Goal: Transaction & Acquisition: Purchase product/service

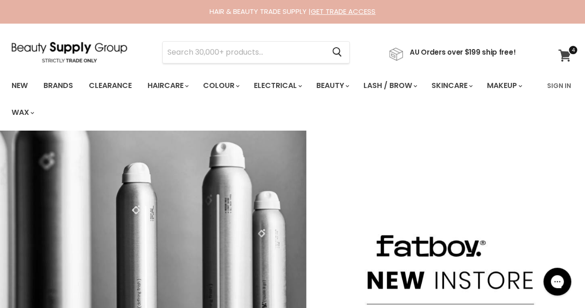
click at [560, 54] on icon at bounding box center [565, 56] width 13 height 12
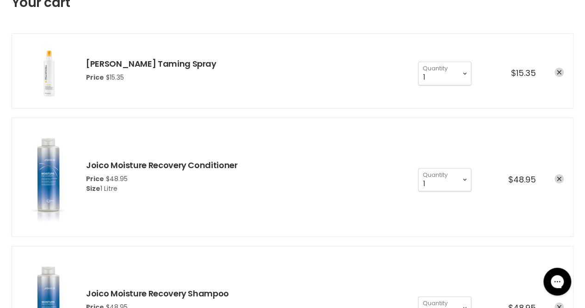
scroll to position [153, 0]
click at [420, 204] on li "Joico Moisture Recovery Conditioner Price $48.95 Size 1 Litre 1 2 3 4 5 6 7" at bounding box center [293, 177] width 562 height 119
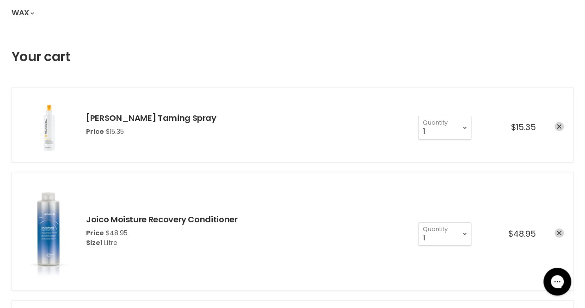
scroll to position [0, 0]
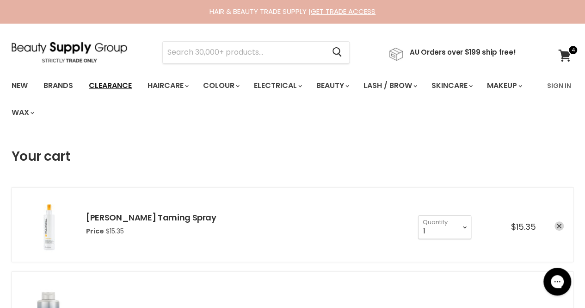
click at [108, 87] on link "Clearance" at bounding box center [110, 85] width 57 height 19
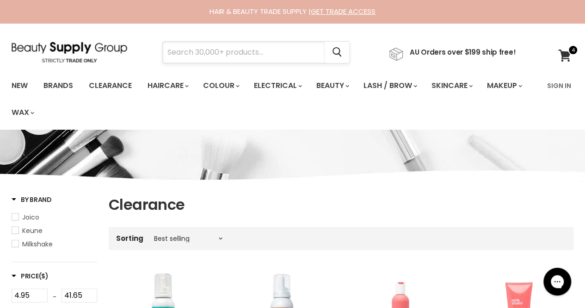
click at [225, 50] on input "Search" at bounding box center [244, 52] width 162 height 21
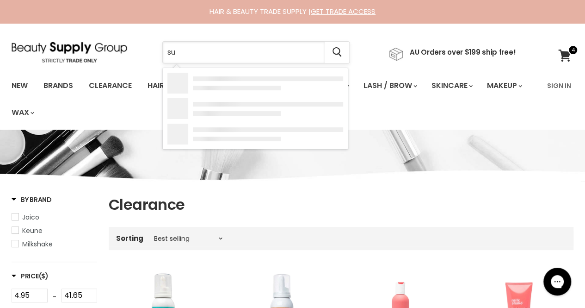
type input "sun"
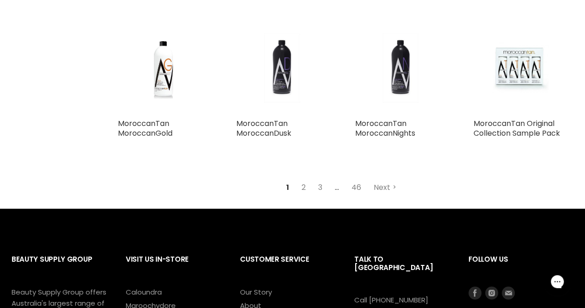
scroll to position [993, 0]
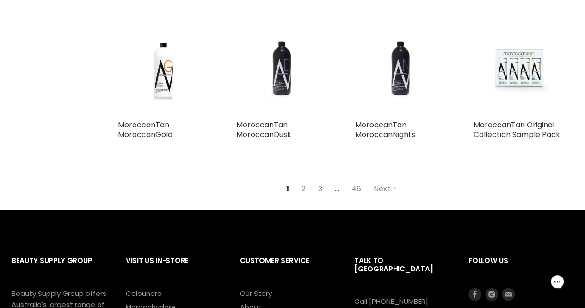
click at [301, 187] on link "2" at bounding box center [304, 188] width 14 height 17
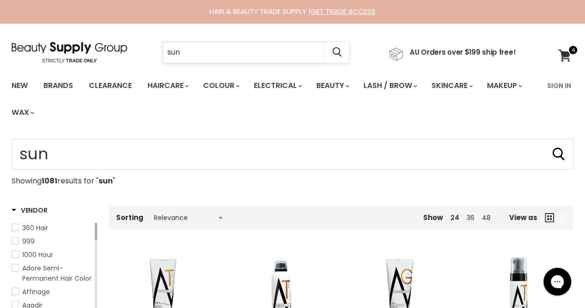
click at [204, 52] on input "sun" at bounding box center [244, 52] width 162 height 21
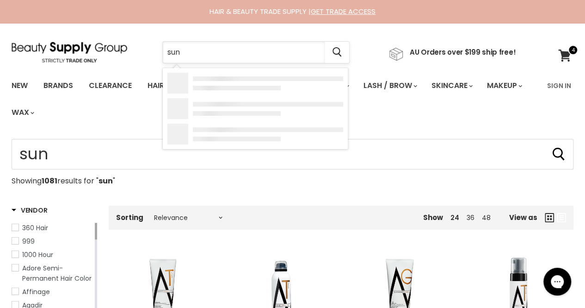
click at [204, 52] on input "sun" at bounding box center [244, 52] width 162 height 21
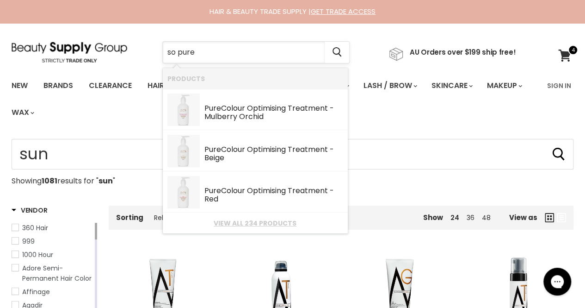
type input "so pure 7"
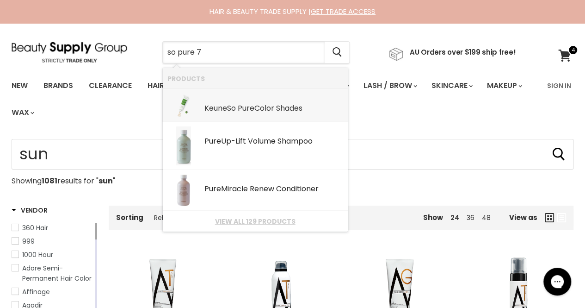
click at [253, 110] on b "Pure" at bounding box center [246, 108] width 17 height 11
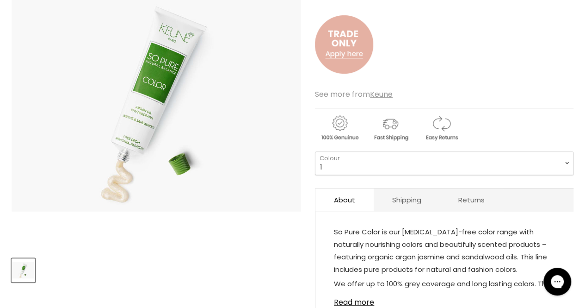
scroll to position [176, 0]
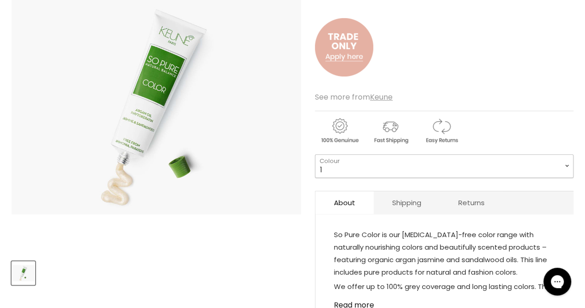
drag, startPoint x: 0, startPoint y: 0, endPoint x: 377, endPoint y: 171, distance: 414.0
click at [377, 171] on select "1 3 3.76 4 4.00 4.15 4.3 4.37 4.45 5 5.11 5.14 5.31 5.23 5.35" at bounding box center [444, 165] width 259 height 23
click at [315, 154] on select "1 3 3.76 4 4.00 4.15 4.3 4.37 4.45 5 5.11 5.14 5.31 5.23 5.35" at bounding box center [444, 165] width 259 height 23
select select "7"
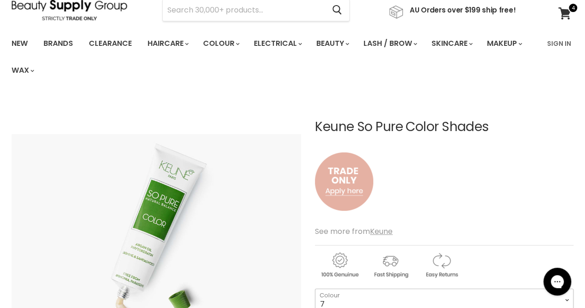
scroll to position [42, 0]
click at [562, 41] on link "Sign In" at bounding box center [559, 43] width 35 height 19
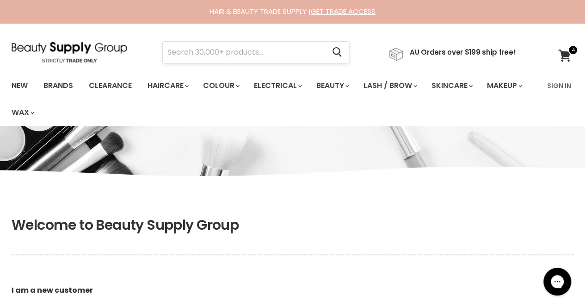
type input "[EMAIL_ADDRESS][PERSON_NAME][DOMAIN_NAME]"
click at [218, 48] on input "Search" at bounding box center [244, 52] width 162 height 21
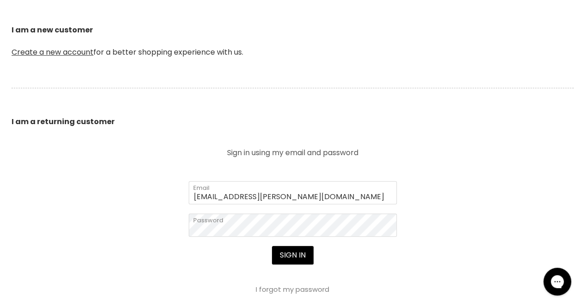
scroll to position [306, 0]
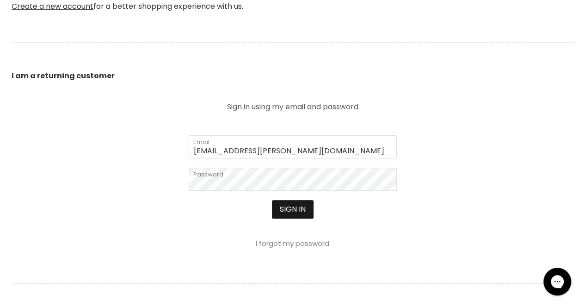
click at [292, 210] on button "Sign in" at bounding box center [293, 209] width 42 height 19
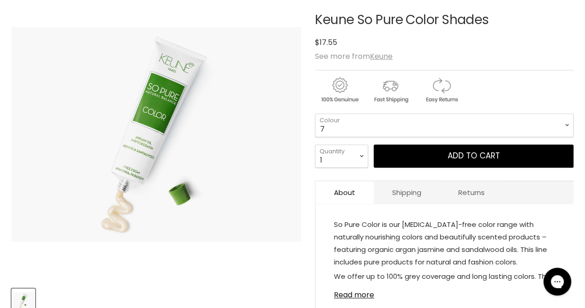
scroll to position [152, 0]
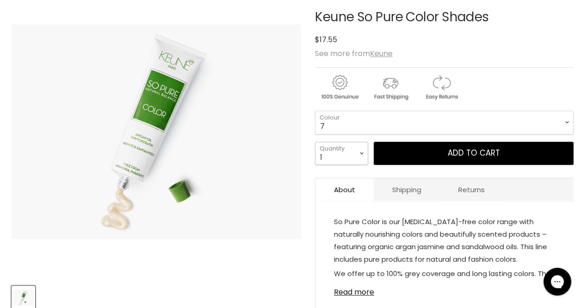
click at [363, 155] on select "1 2 3 4 5 6 7 8 9 10+" at bounding box center [341, 153] width 53 height 23
select select "2"
click at [315, 142] on select "1 2 3 4 5 6 7 8 9 10+" at bounding box center [341, 153] width 53 height 23
type input "2"
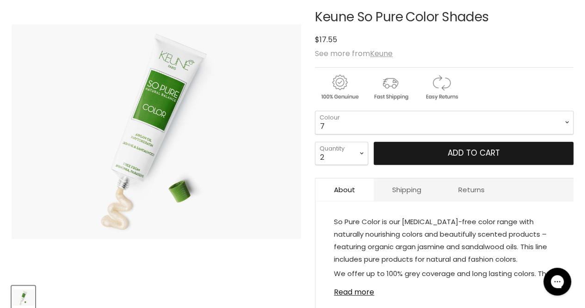
click at [408, 148] on button "Add to cart" at bounding box center [474, 153] width 200 height 23
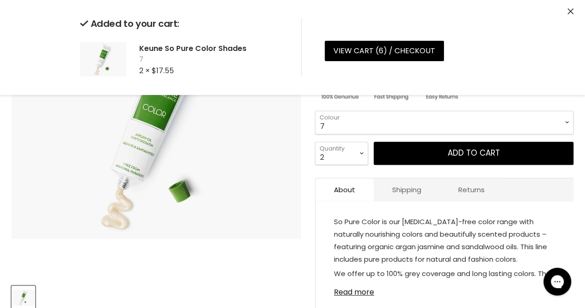
click at [355, 121] on select "1 3 3.76 4 4.00 4.15 4.3 4.37 4.45 5 5.11 5.14 5.31 5.23 5.35" at bounding box center [444, 122] width 259 height 23
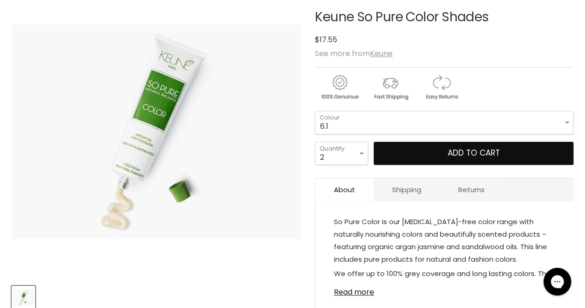
click at [315, 111] on select "1 3 3.76 4 4.00 4.15 4.3 4.37 4.45 5 5.11 5.14 5.31 5.23 5.35" at bounding box center [444, 122] width 259 height 23
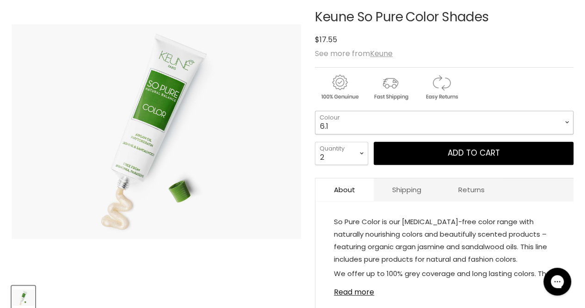
click at [383, 119] on select "1 3 3.76 4 4.00 4.15 4.3 4.37 4.45 5 5.11 5.14 5.31 5.23 5.35" at bounding box center [444, 122] width 259 height 23
click at [315, 111] on select "1 3 3.76 4 4.00 4.15 4.3 4.37 4.45 5 5.11 5.14 5.31 5.23 5.35" at bounding box center [444, 122] width 259 height 23
select select "7"
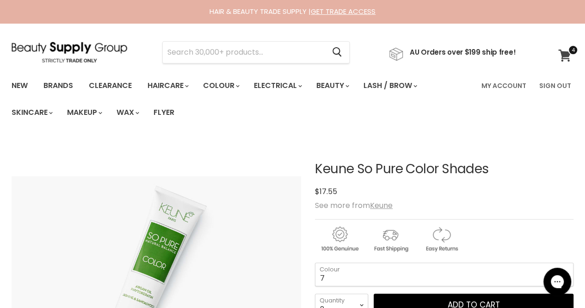
click at [562, 57] on icon at bounding box center [565, 56] width 13 height 12
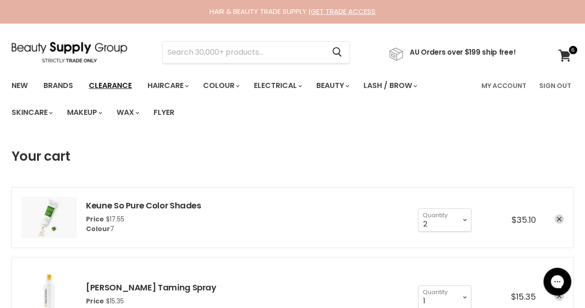
click at [108, 90] on link "Clearance" at bounding box center [110, 85] width 57 height 19
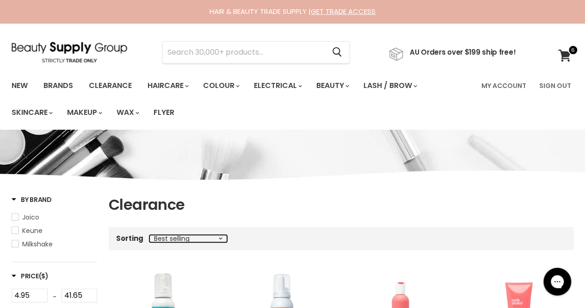
click at [181, 238] on select "Best selling Featured Alphabetically, A-Z Alphabetically, Z-A Price, low to hig…" at bounding box center [188, 238] width 78 height 7
select select "price-ascending"
click at [149, 235] on select "Best selling Featured Alphabetically, A-Z Alphabetically, Z-A Price, low to hig…" at bounding box center [188, 238] width 78 height 7
select select "price-ascending"
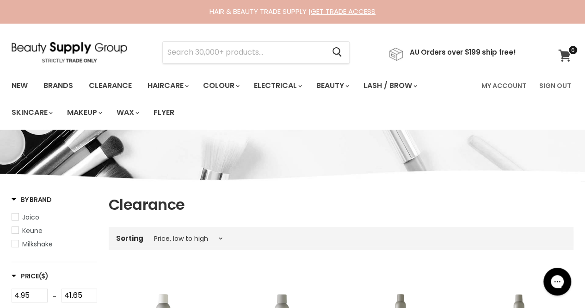
click at [571, 54] on span at bounding box center [573, 50] width 10 height 10
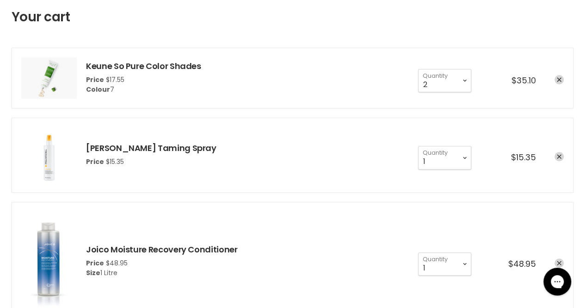
scroll to position [141, 0]
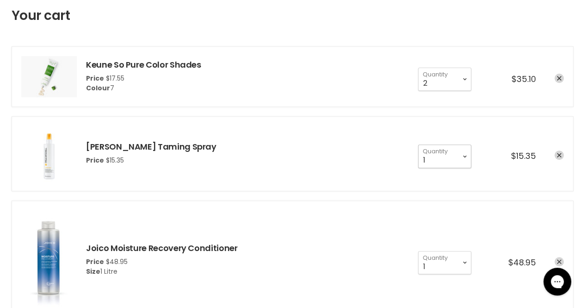
click at [453, 159] on select "1 2 3 4 5 6 7 8 9 10+" at bounding box center [444, 155] width 53 height 23
select select "2"
click at [418, 144] on select "1 2 3 4 5 6 7 8 9 10+" at bounding box center [444, 155] width 53 height 23
type input "2"
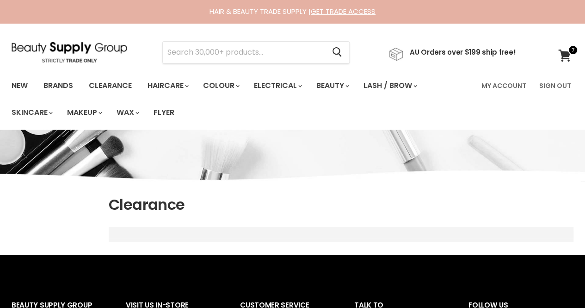
select select "price-ascending"
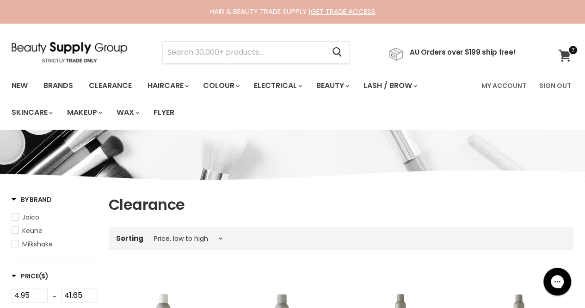
click at [568, 52] on span at bounding box center [573, 50] width 10 height 10
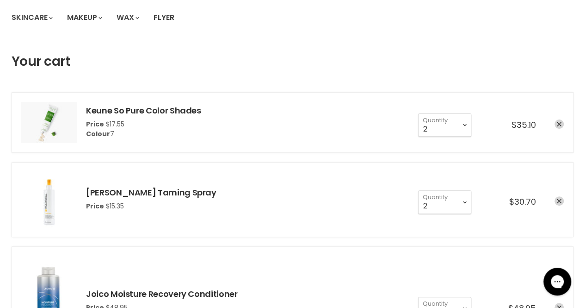
scroll to position [95, 0]
click at [189, 112] on link "Keune So Pure Color Shades" at bounding box center [143, 110] width 115 height 12
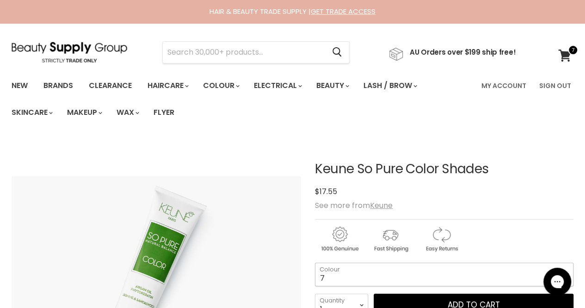
click at [351, 268] on select "1 3 3.76 4 4.00 4.15 4.3 4.37 4.45 5 5.11 5.14 5.31 5.23 5.35" at bounding box center [444, 273] width 259 height 23
click at [310, 104] on ul "New Brands Clearance Haircare" at bounding box center [241, 99] width 472 height 54
